Goal: Transaction & Acquisition: Purchase product/service

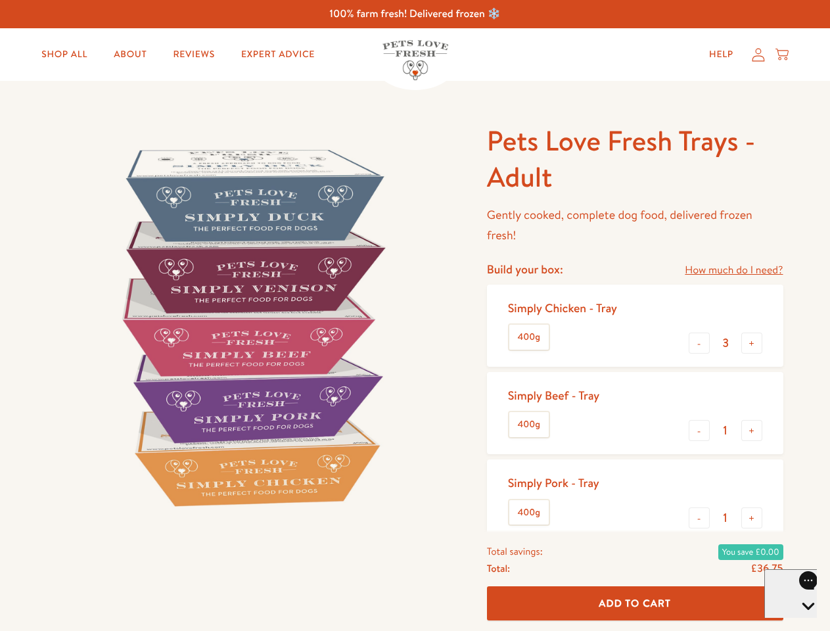
click at [414, 315] on img at bounding box center [251, 327] width 408 height 408
click at [733, 270] on link "How much do I need?" at bounding box center [733, 270] width 98 height 18
click at [0, 0] on div "Feeding guide Find out exactly how much food your dog needs Select a breed Affe…" at bounding box center [0, 0] width 0 height 0
click at [751, 343] on button "+" at bounding box center [751, 342] width 21 height 21
type input "4"
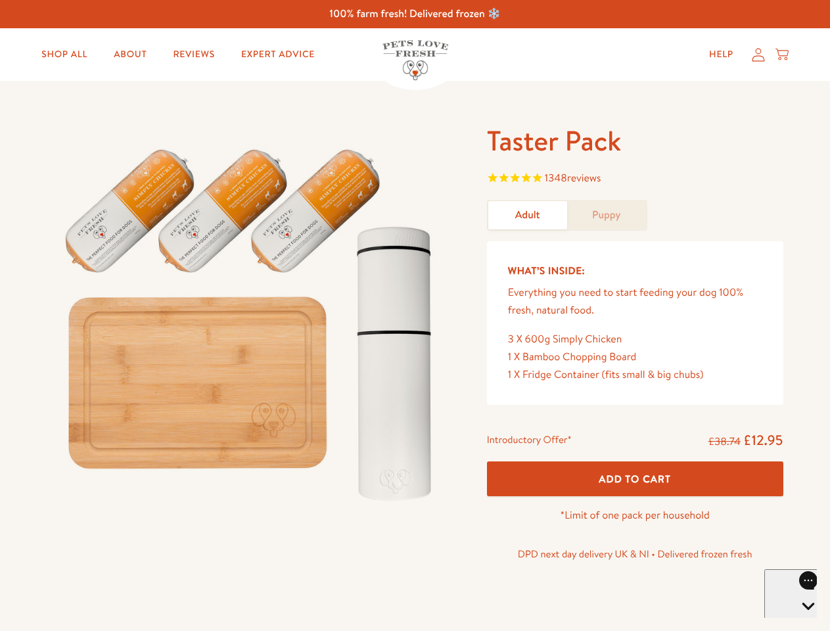
click at [414, 315] on img at bounding box center [251, 318] width 408 height 391
click at [635, 179] on span "1348 reviews" at bounding box center [635, 179] width 296 height 20
click at [635, 478] on span "Add To Cart" at bounding box center [634, 479] width 72 height 14
click at [801, 622] on icon "Open gorgias live chat" at bounding box center [807, 628] width 12 height 12
